Goal: Task Accomplishment & Management: Manage account settings

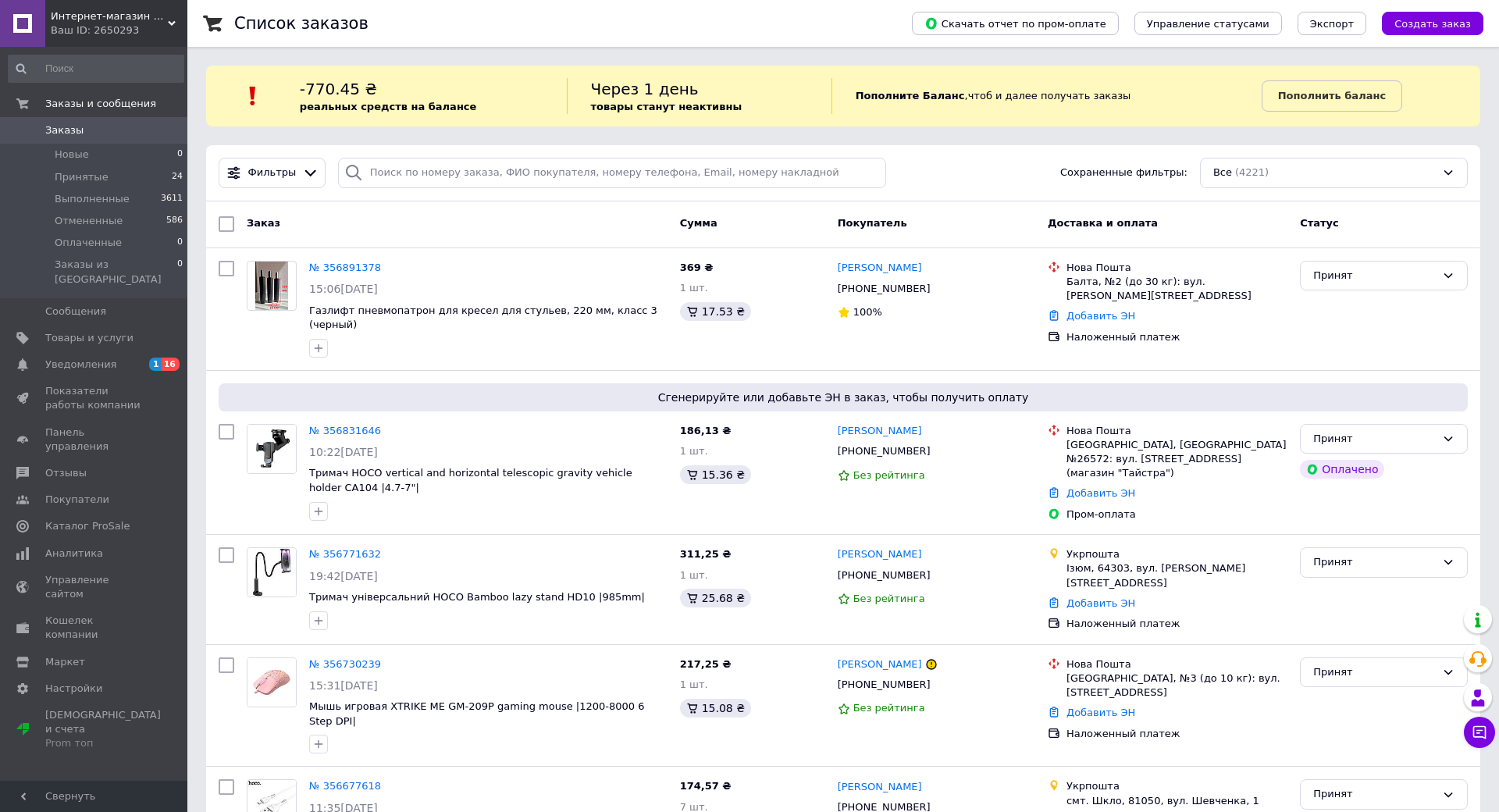
drag, startPoint x: 0, startPoint y: 0, endPoint x: 142, endPoint y: 42, distance: 148.1
click at [353, 268] on link "№ 356891378" at bounding box center [344, 268] width 72 height 12
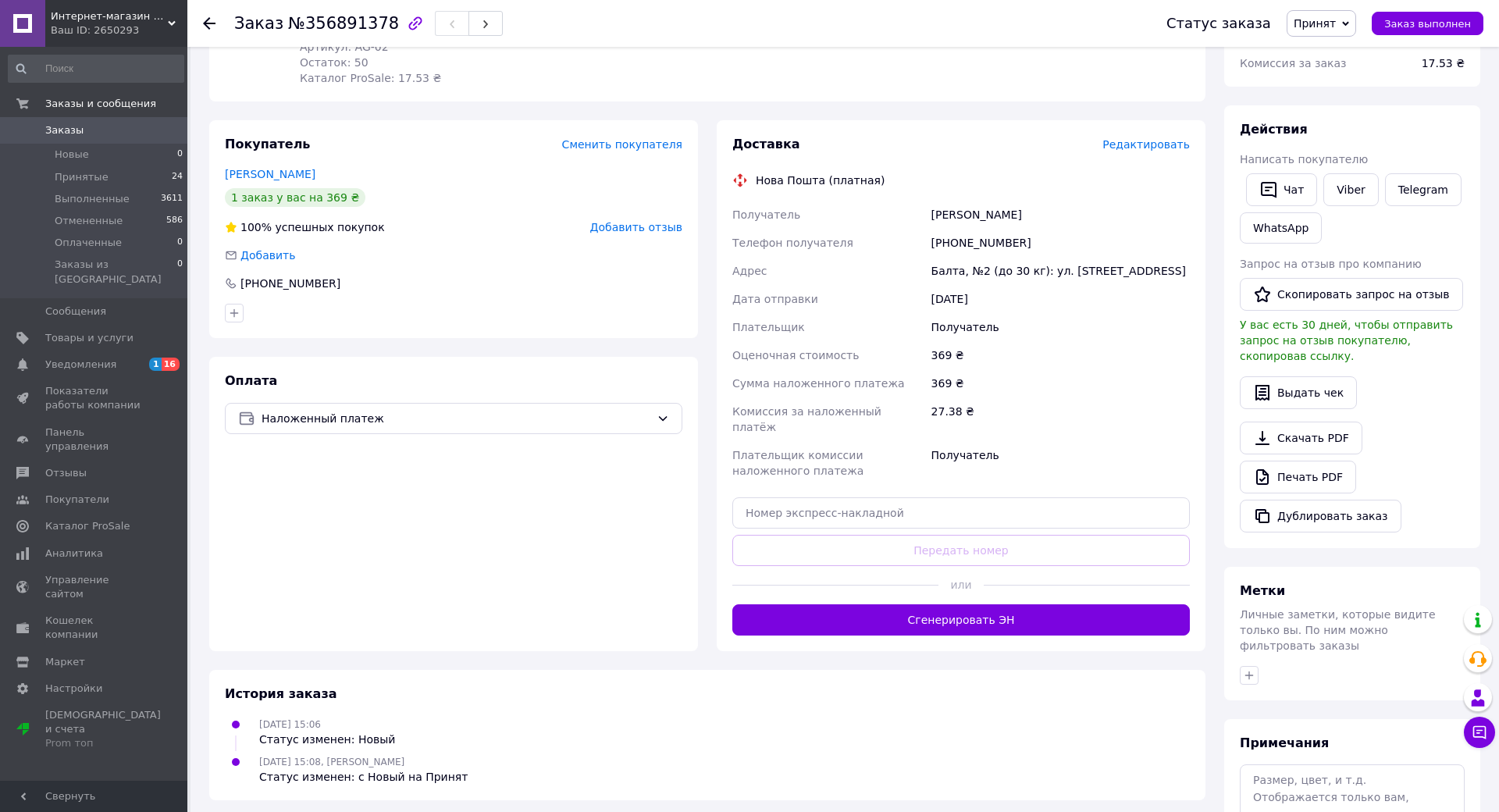
scroll to position [234, 0]
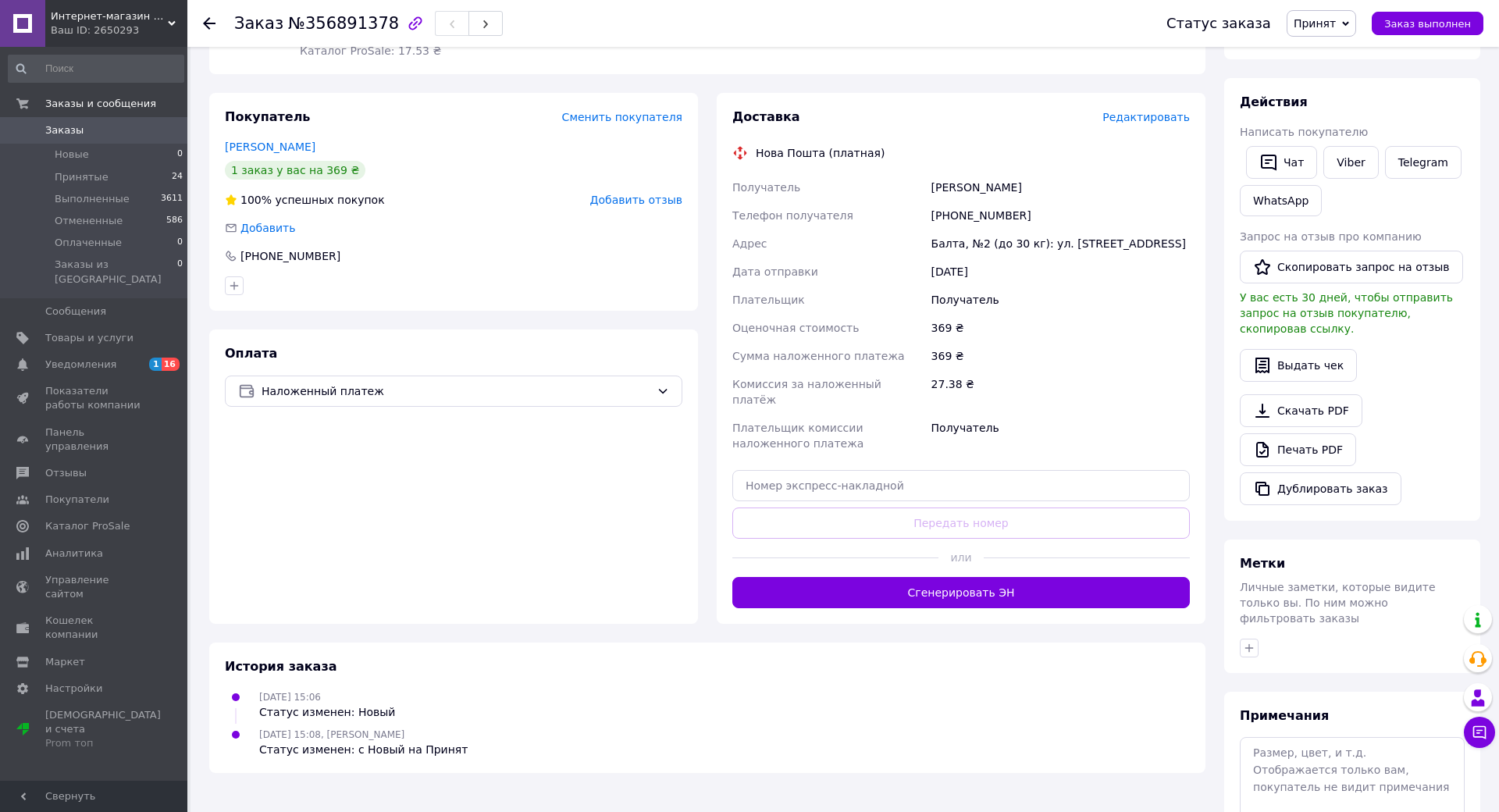
click at [941, 581] on button "Сгенерировать ЭН" at bounding box center [961, 593] width 458 height 31
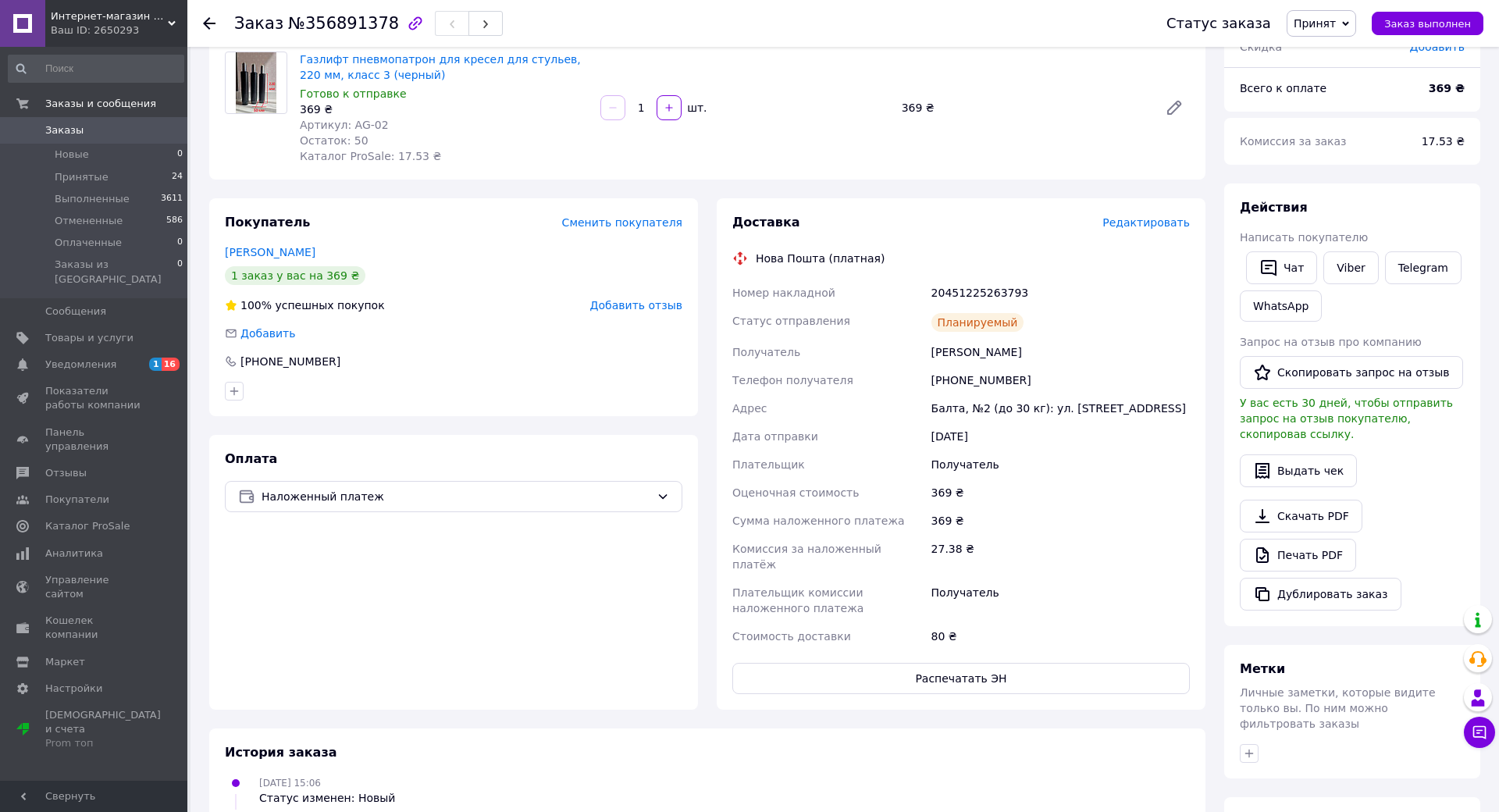
scroll to position [156, 0]
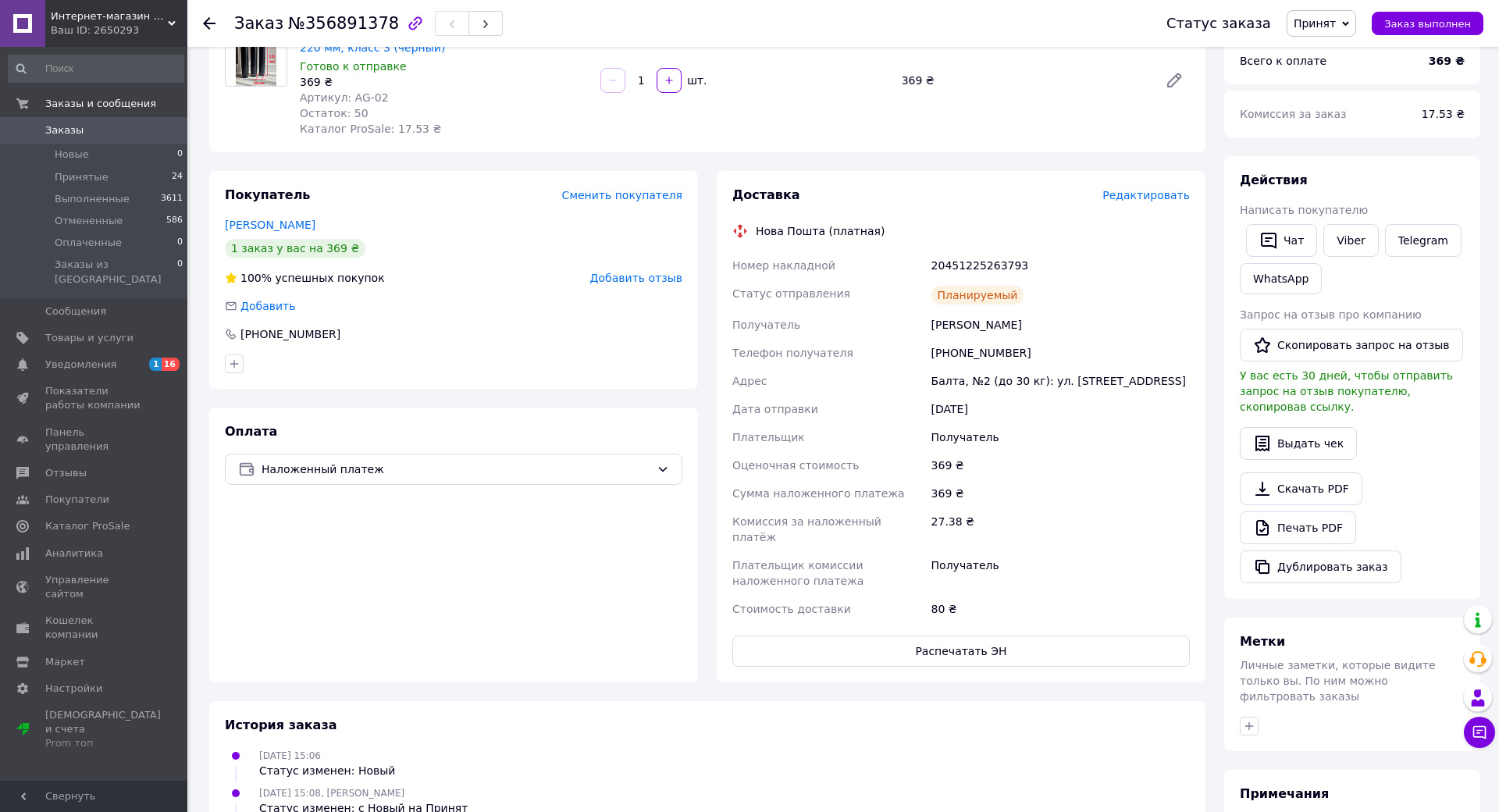
click at [64, 128] on span "Заказы" at bounding box center [64, 130] width 38 height 14
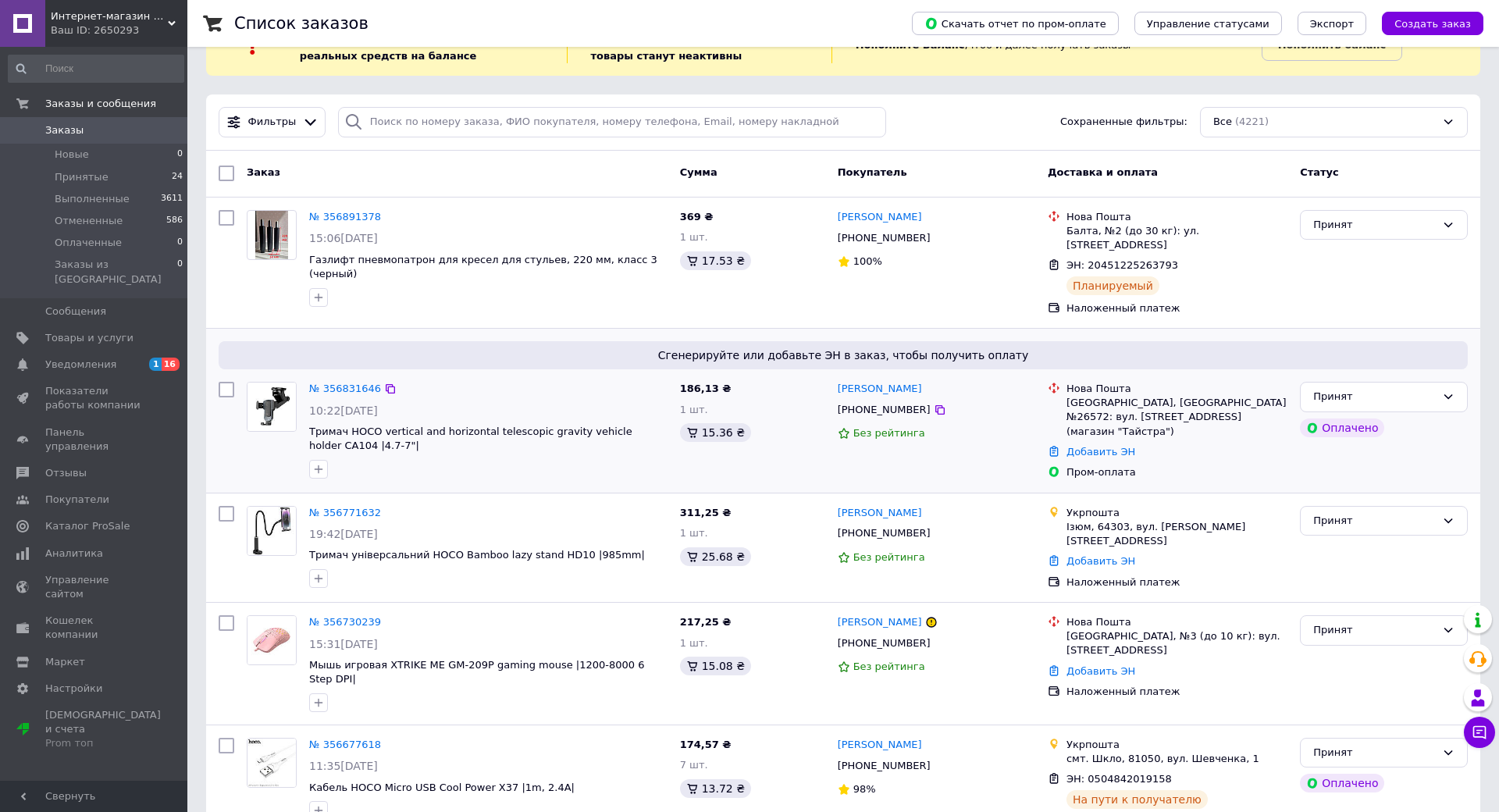
scroll to position [78, 0]
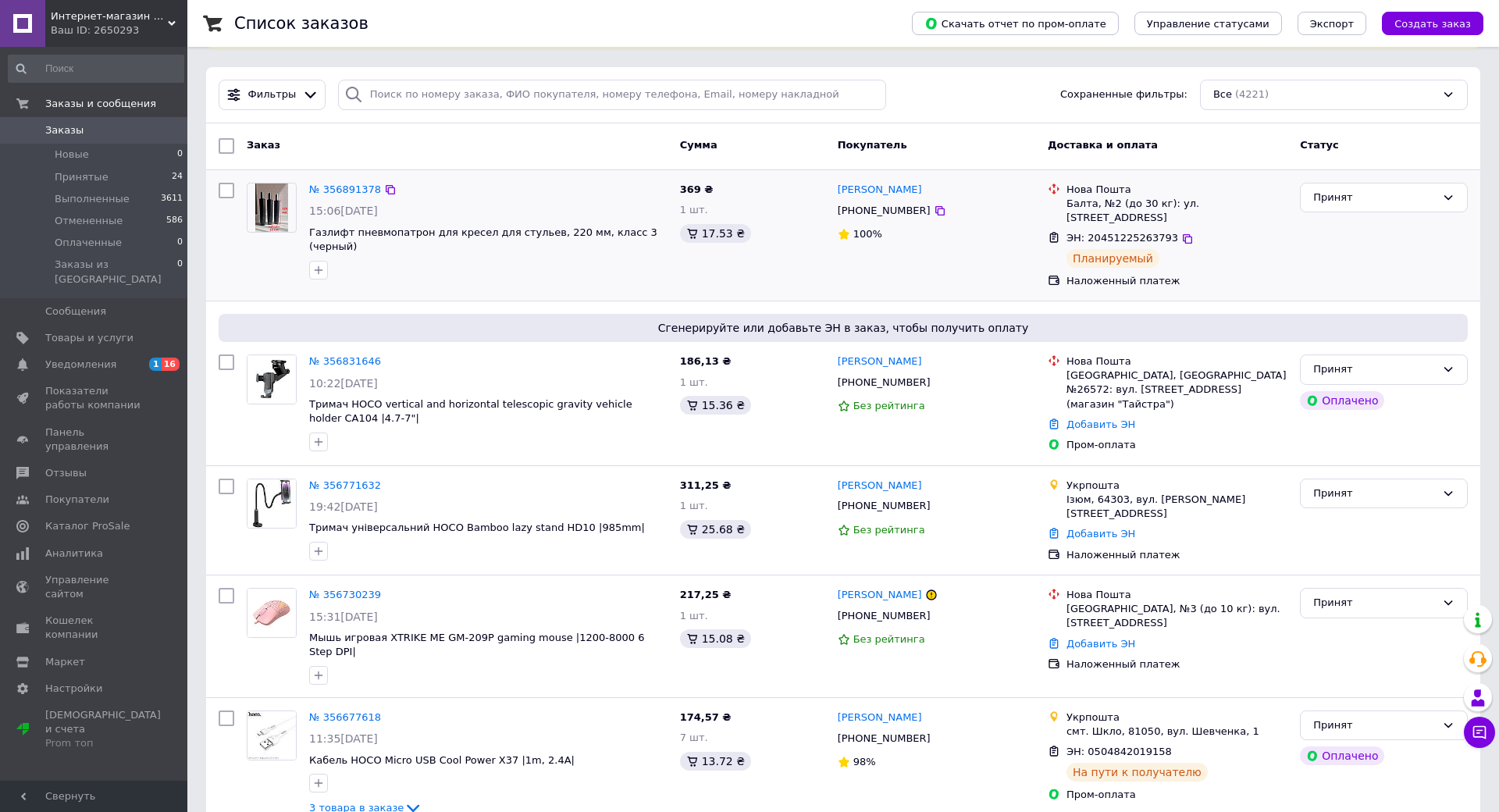
click at [886, 247] on div "[PERSON_NAME] [PHONE_NUMBER] 100%" at bounding box center [936, 235] width 210 height 118
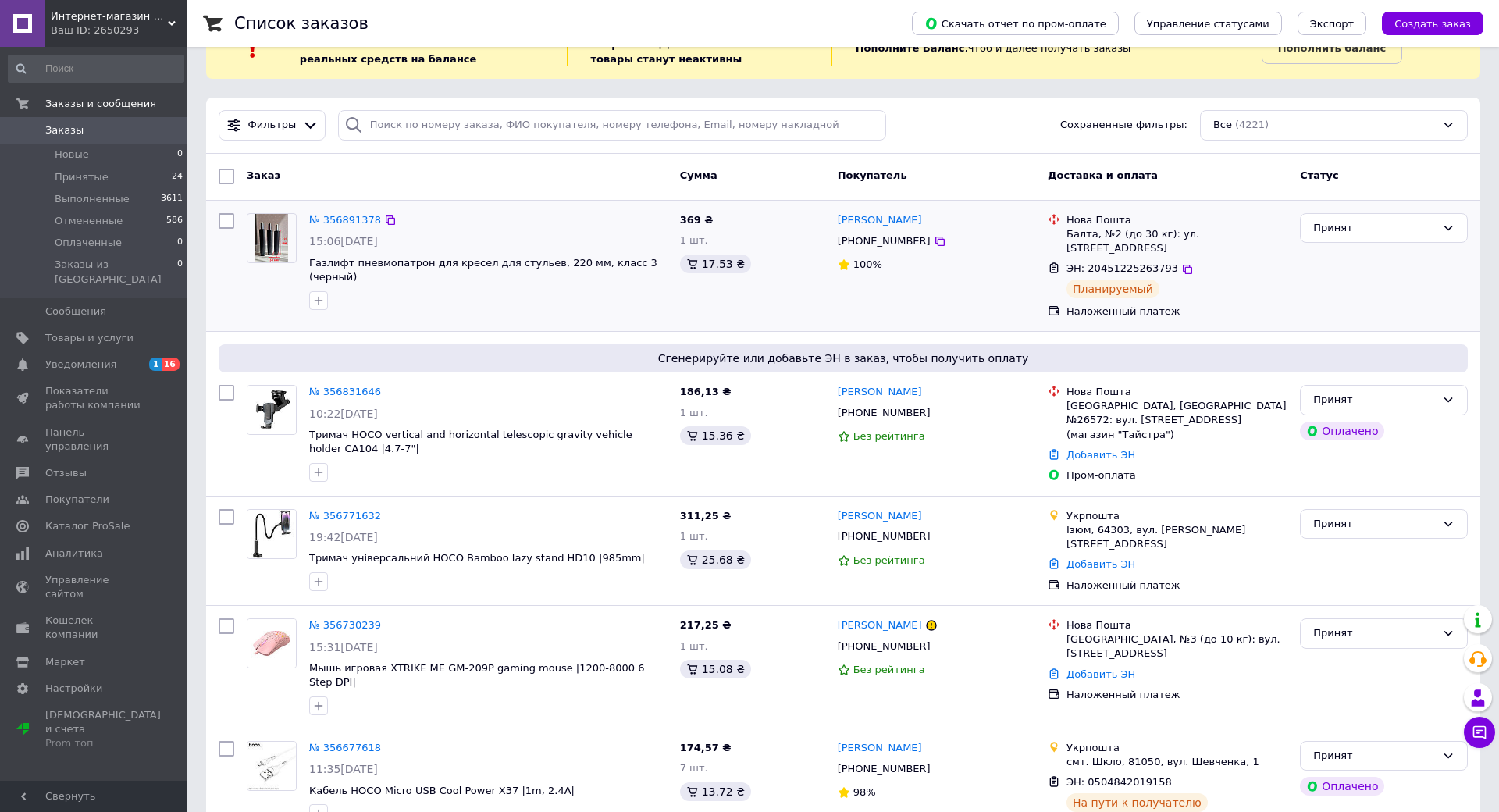
scroll to position [0, 0]
